Goal: Subscribe to service/newsletter

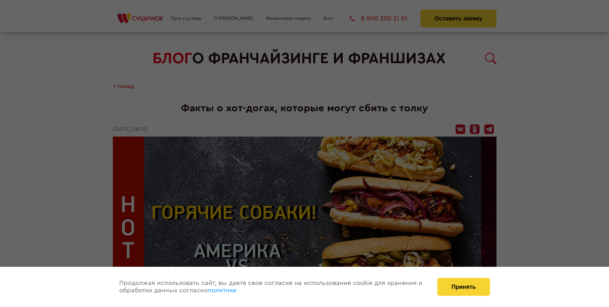
scroll to position [796, 0]
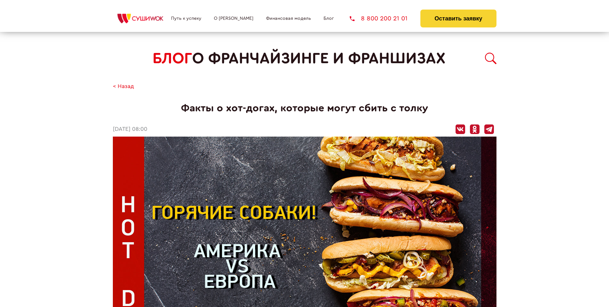
scroll to position [796, 0]
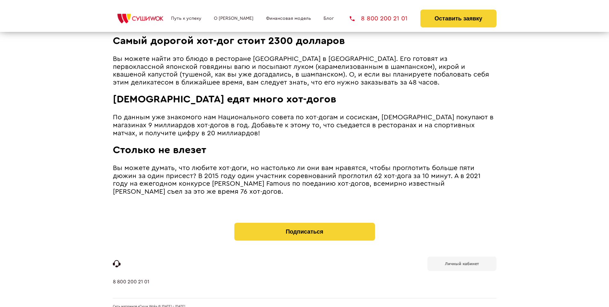
click at [462, 262] on b "Личный кабинет" at bounding box center [462, 264] width 34 height 4
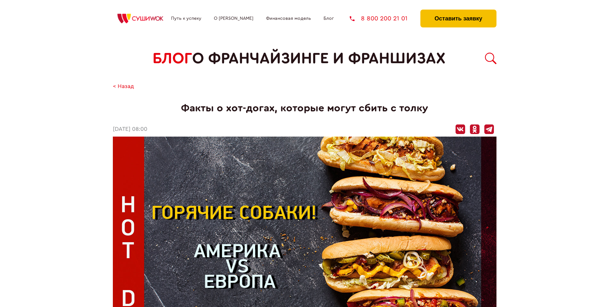
click at [458, 11] on button "Оставить заявку" at bounding box center [458, 19] width 76 height 18
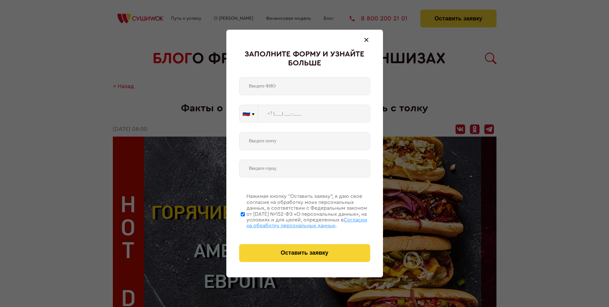
click at [296, 222] on span "Согласии на обработку персональных данных" at bounding box center [306, 223] width 121 height 11
click at [245, 222] on input "Нажимая кнопку “Оставить заявку”, я даю свое согласие на обработку моих персона…" at bounding box center [243, 214] width 4 height 51
checkbox input "false"
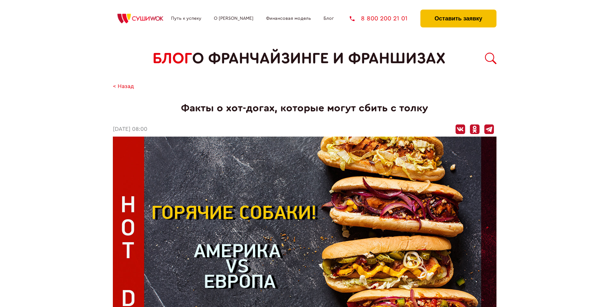
click at [458, 11] on button "Оставить заявку" at bounding box center [458, 19] width 76 height 18
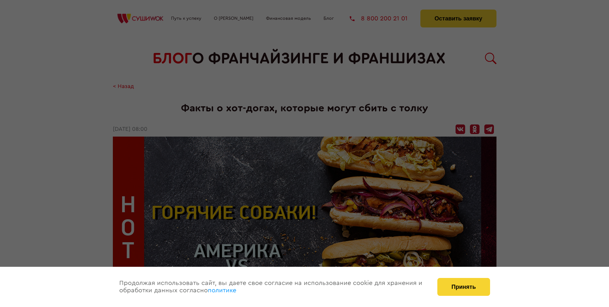
scroll to position [796, 0]
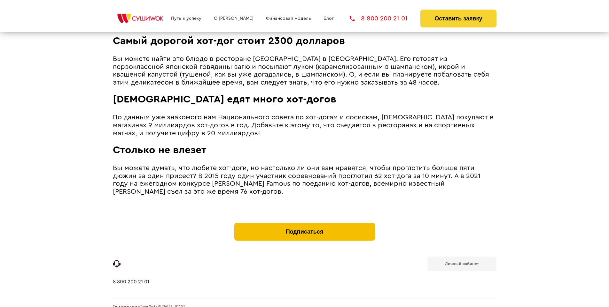
click at [304, 223] on button "Подписаться" at bounding box center [304, 232] width 141 height 18
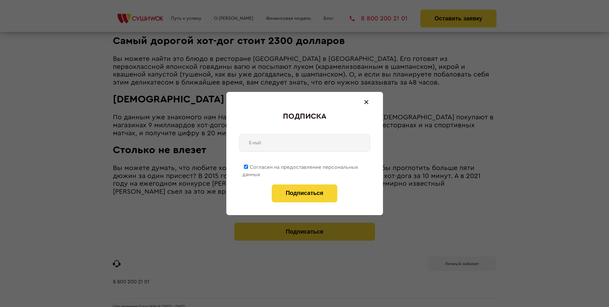
click at [300, 166] on span "Согласен на предоставление персональных данных" at bounding box center [300, 171] width 116 height 12
click at [248, 166] on input "Согласен на предоставление персональных данных" at bounding box center [246, 167] width 4 height 4
checkbox input "false"
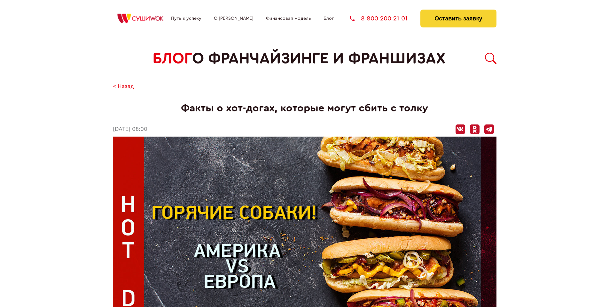
scroll to position [796, 0]
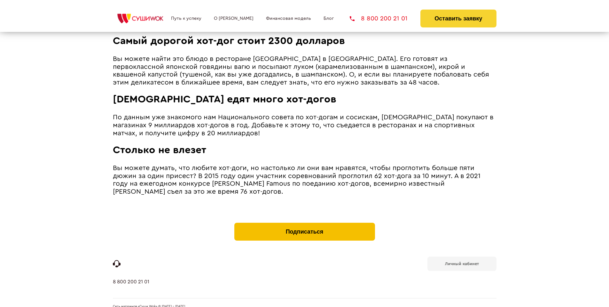
click at [304, 223] on button "Подписаться" at bounding box center [304, 232] width 141 height 18
